Goal: Transaction & Acquisition: Purchase product/service

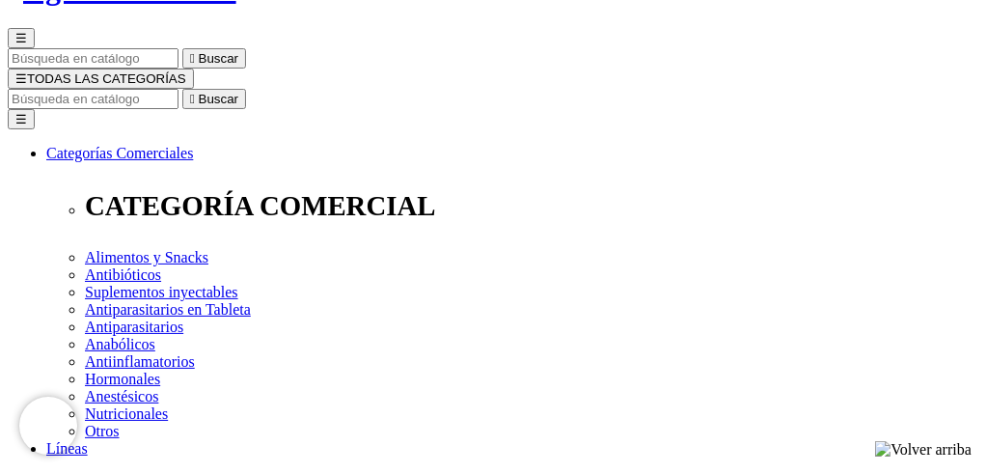
scroll to position [171, 0]
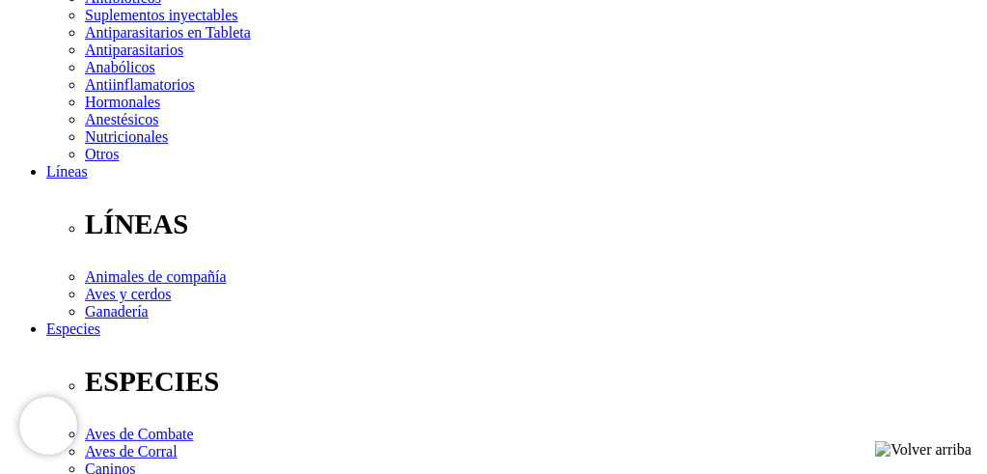
scroll to position [434, 0]
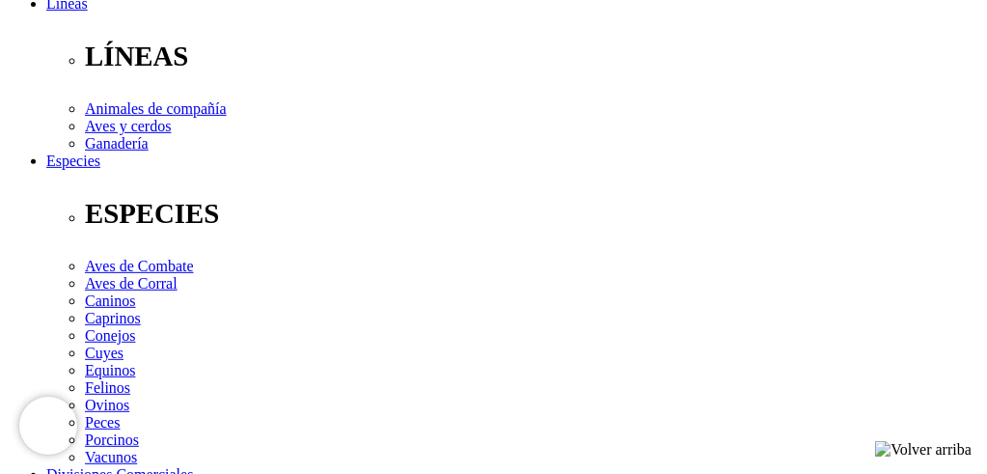
scroll to position [601, 0]
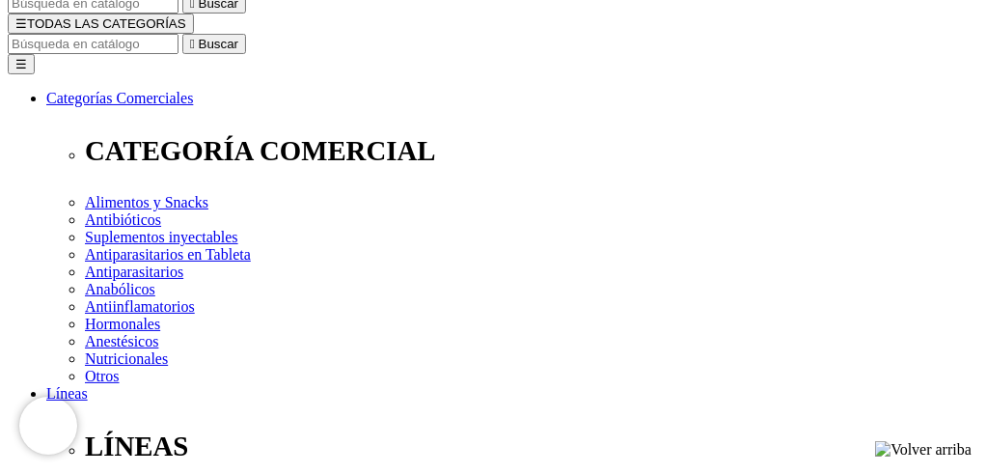
scroll to position [276, 0]
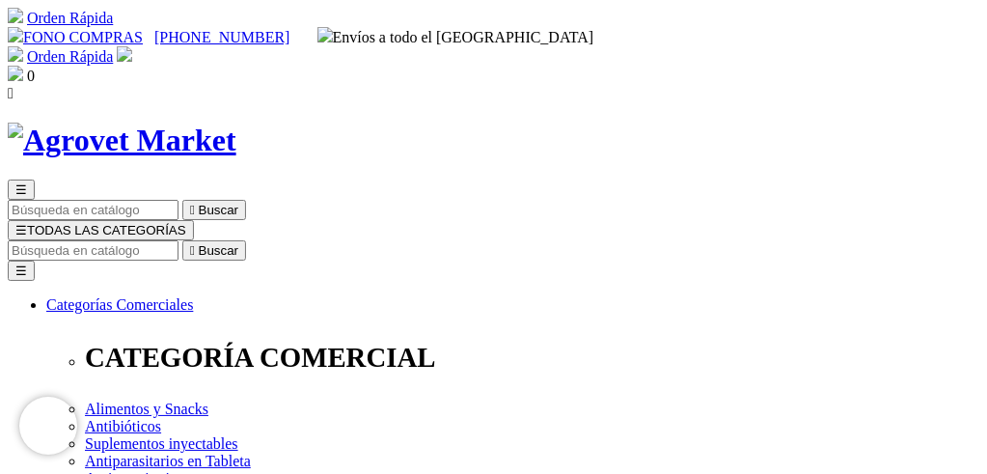
click at [179, 240] on input "Buscar" at bounding box center [93, 250] width 171 height 20
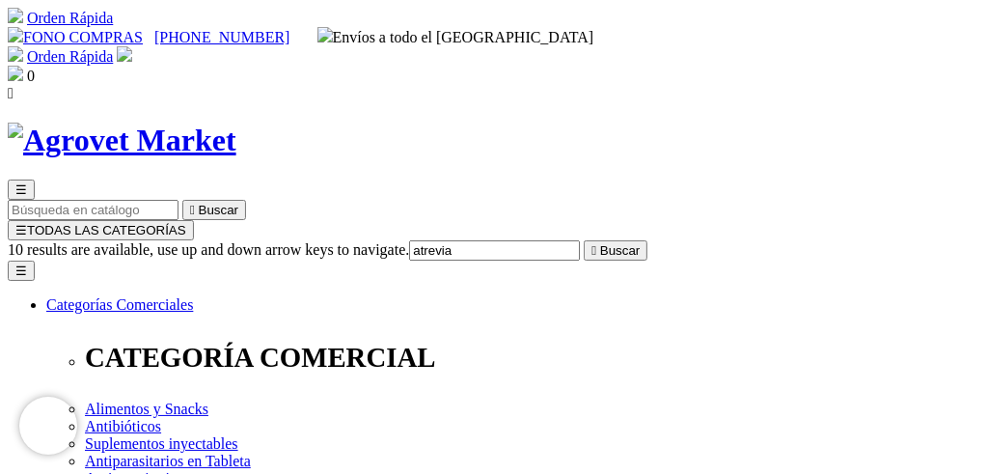
type input "atrevia"
click at [584, 240] on button " Buscar" at bounding box center [616, 250] width 64 height 20
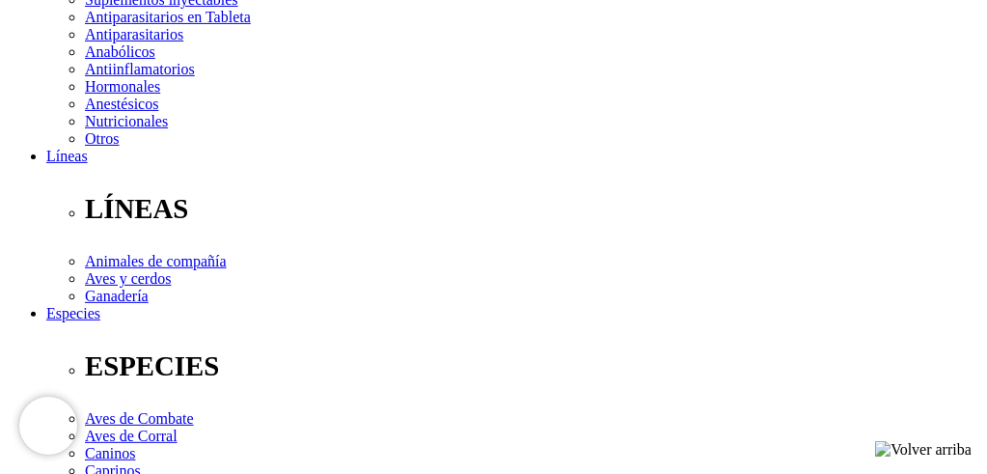
scroll to position [439, 0]
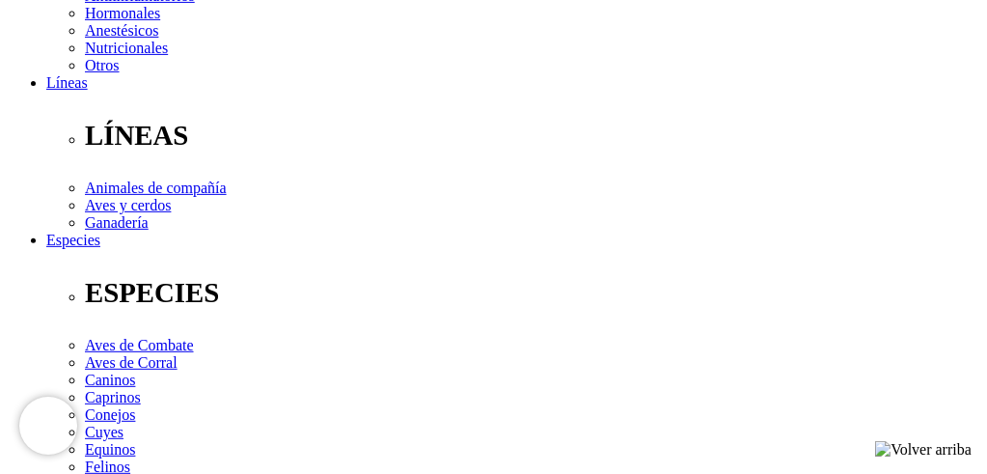
scroll to position [526, 0]
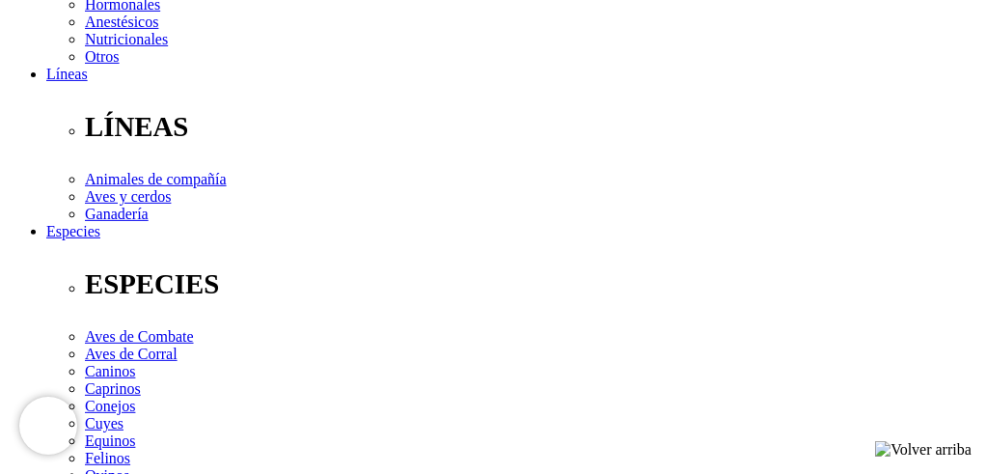
select select "381"
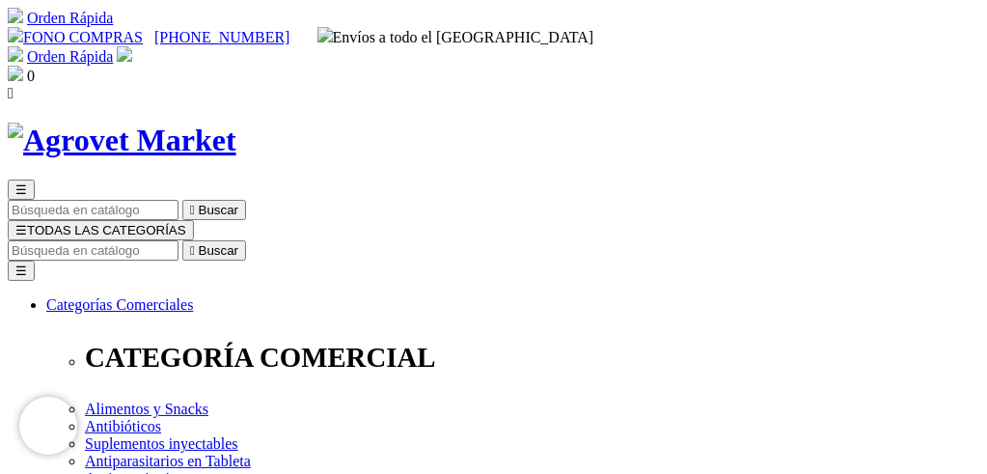
click at [179, 240] on input "Buscar" at bounding box center [93, 250] width 171 height 20
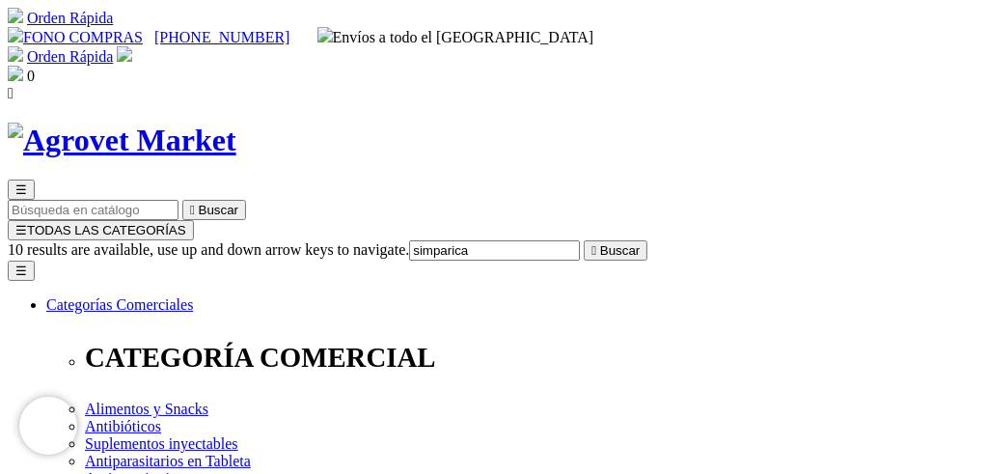
type input "simparica"
click at [584, 240] on button " Buscar" at bounding box center [616, 250] width 64 height 20
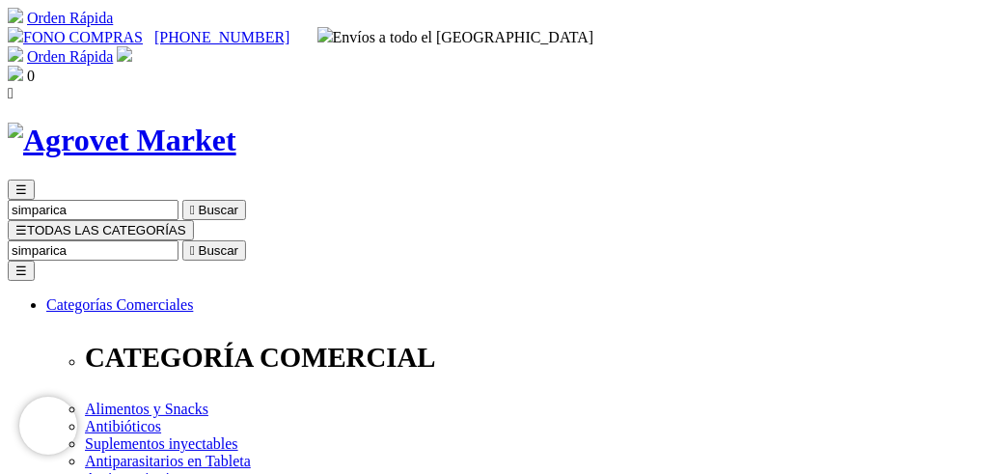
click at [27, 223] on span "☰" at bounding box center [21, 230] width 12 height 14
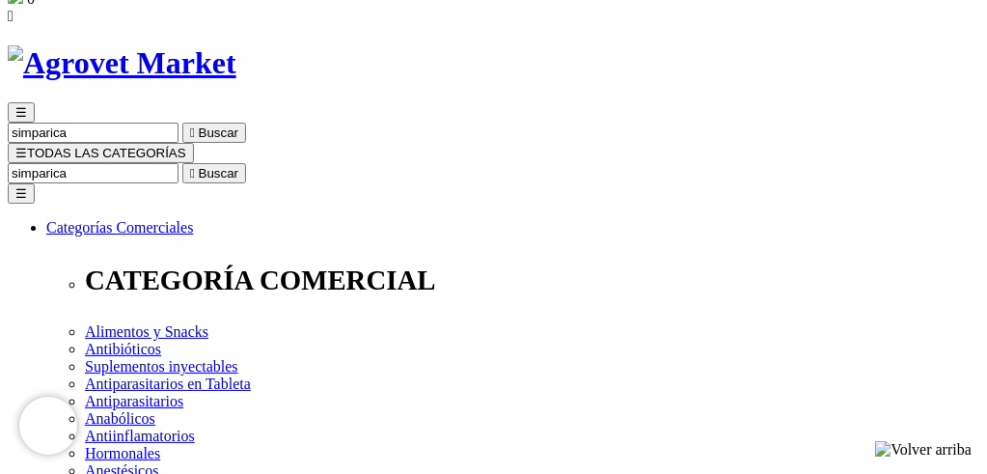
scroll to position [58, 0]
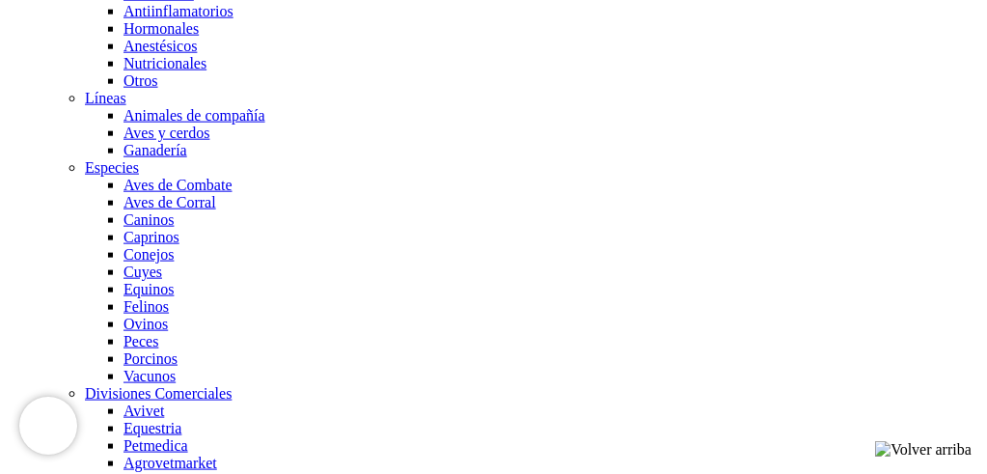
scroll to position [1621, 0]
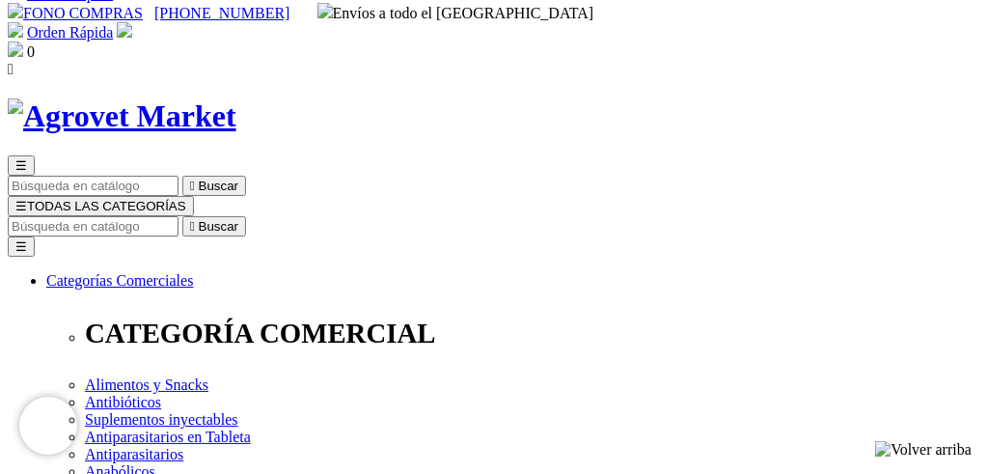
scroll to position [50, 0]
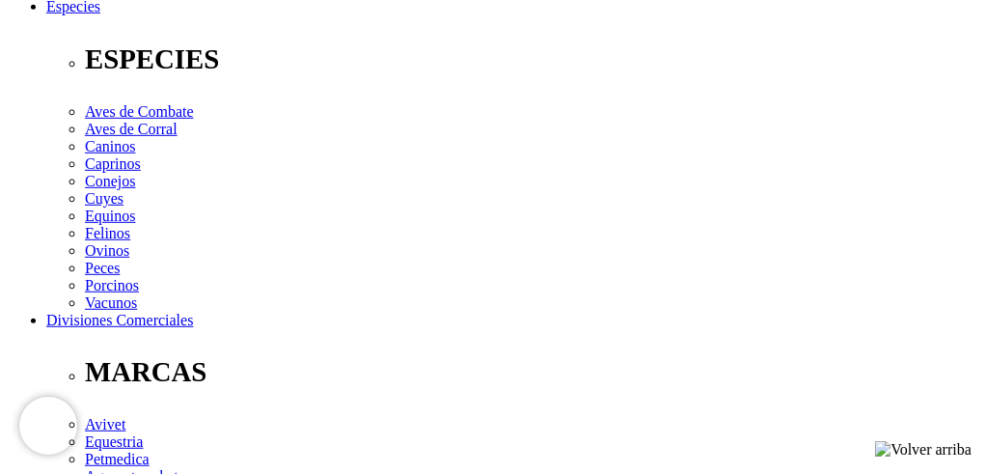
scroll to position [759, 0]
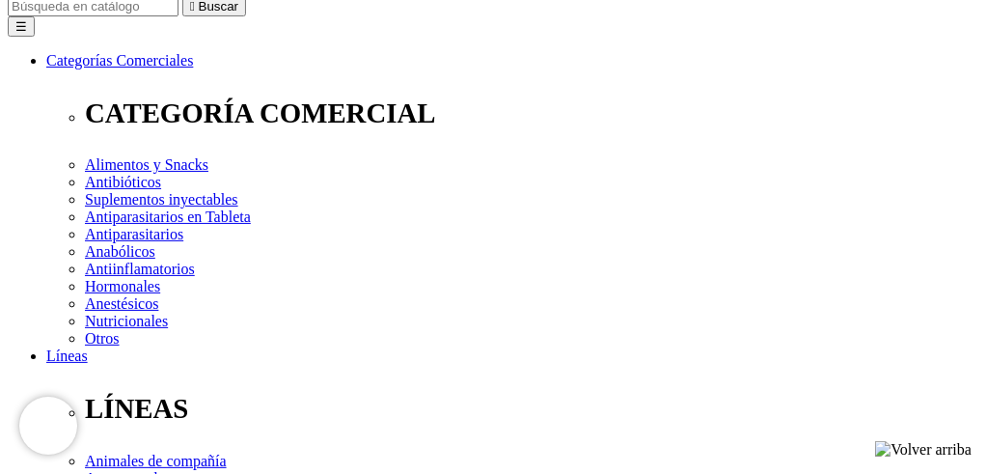
scroll to position [282, 0]
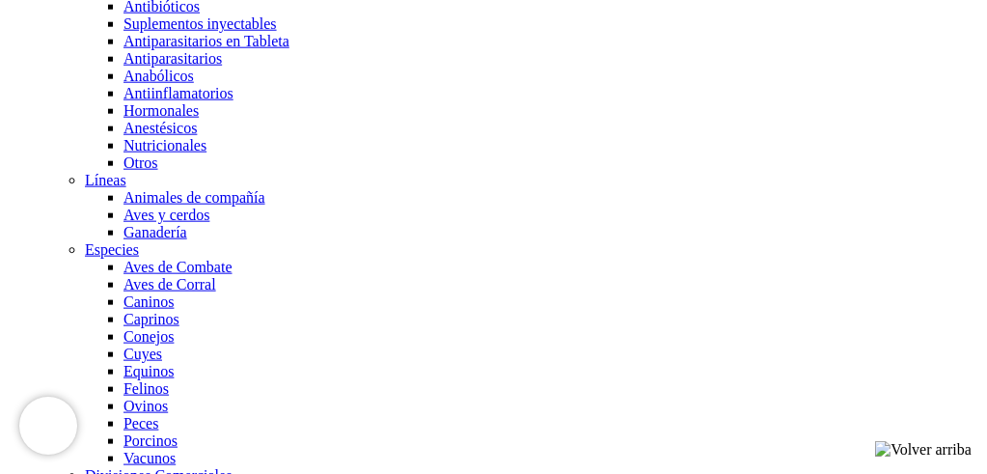
scroll to position [1517, 0]
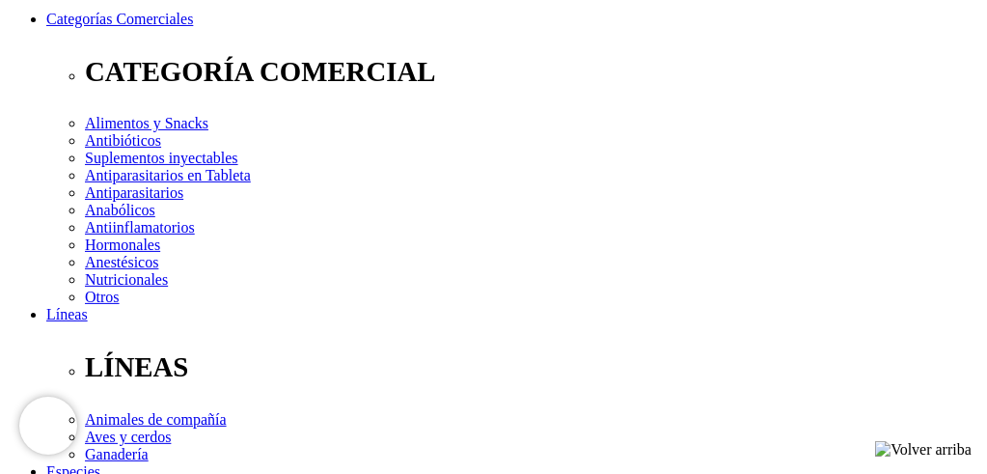
scroll to position [321, 0]
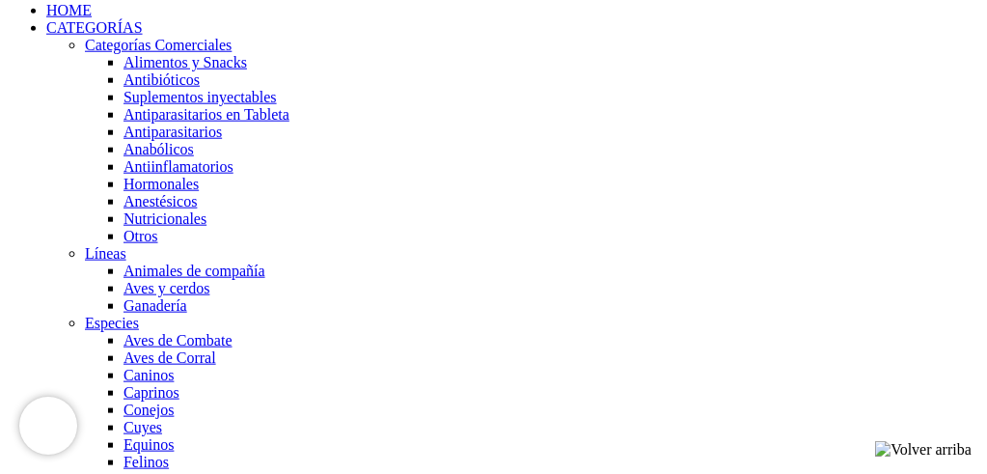
scroll to position [1428, 0]
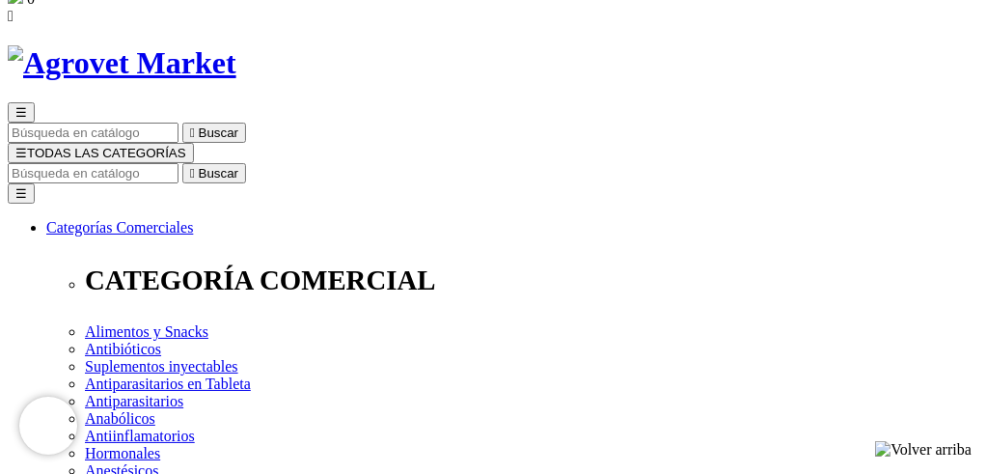
scroll to position [206, 0]
